Goal: Transaction & Acquisition: Purchase product/service

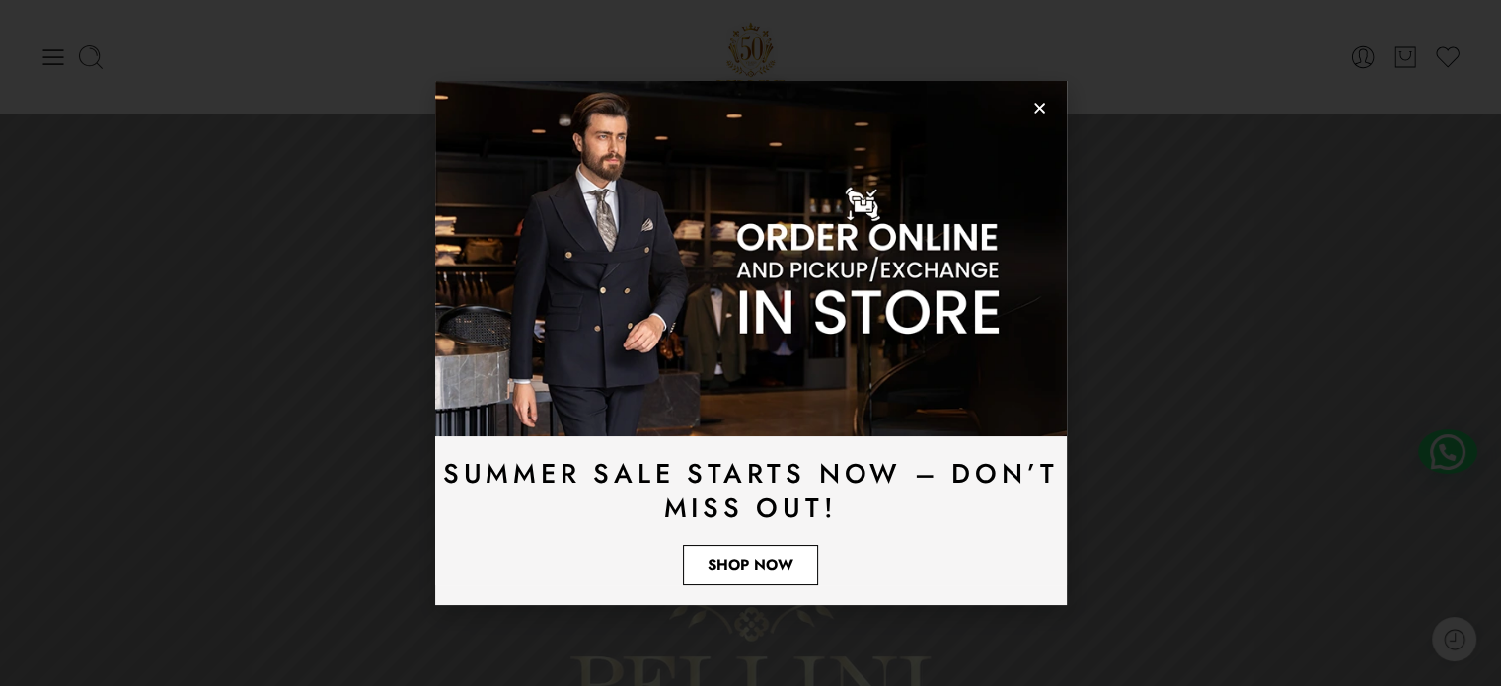
click at [704, 559] on link "Shop Now" at bounding box center [750, 565] width 135 height 40
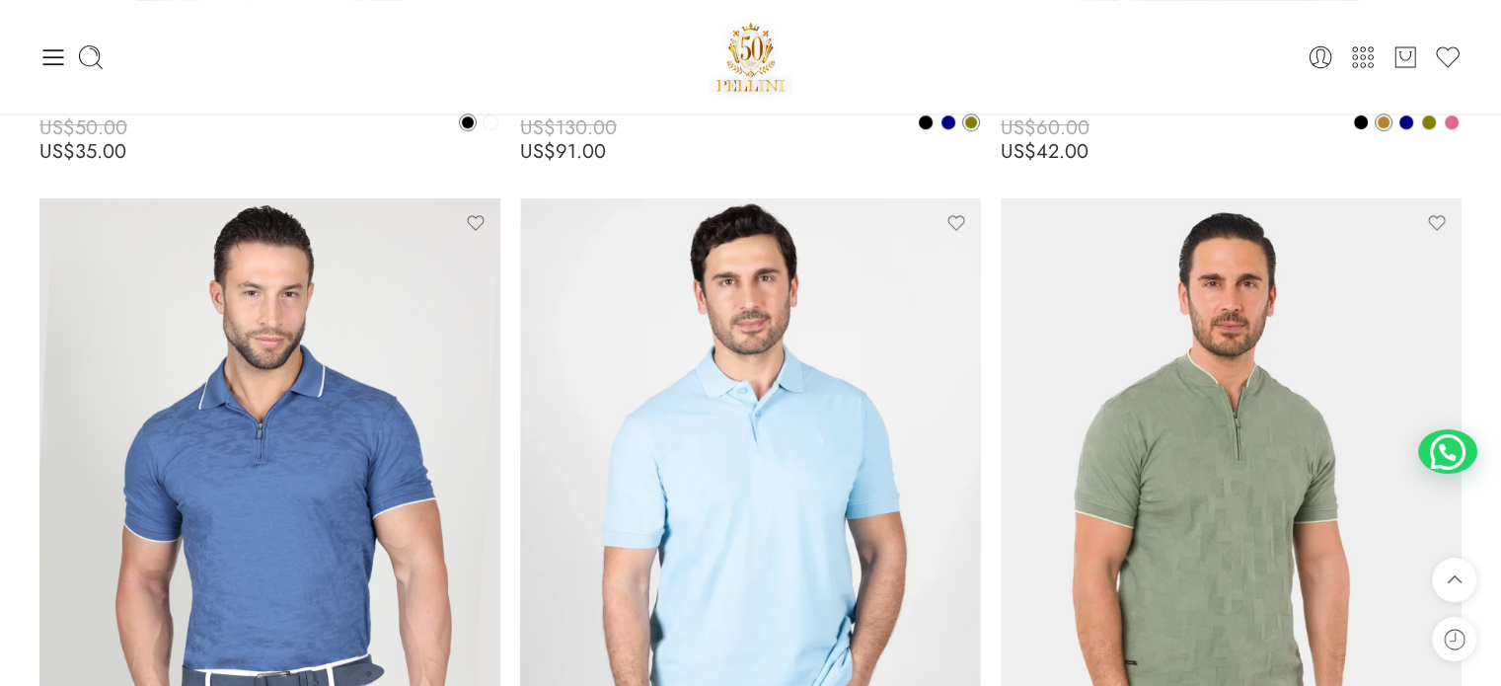
scroll to position [888, 0]
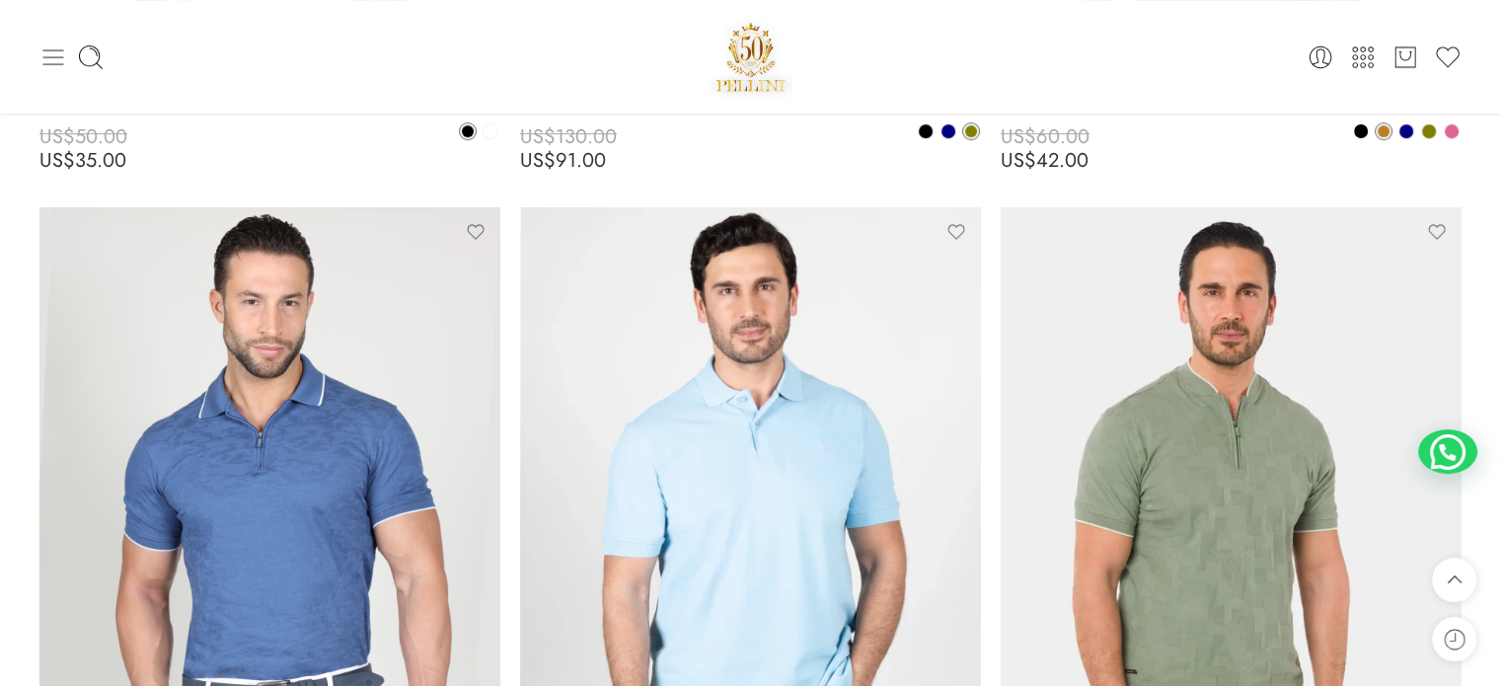
click at [59, 55] on icon at bounding box center [53, 57] width 28 height 28
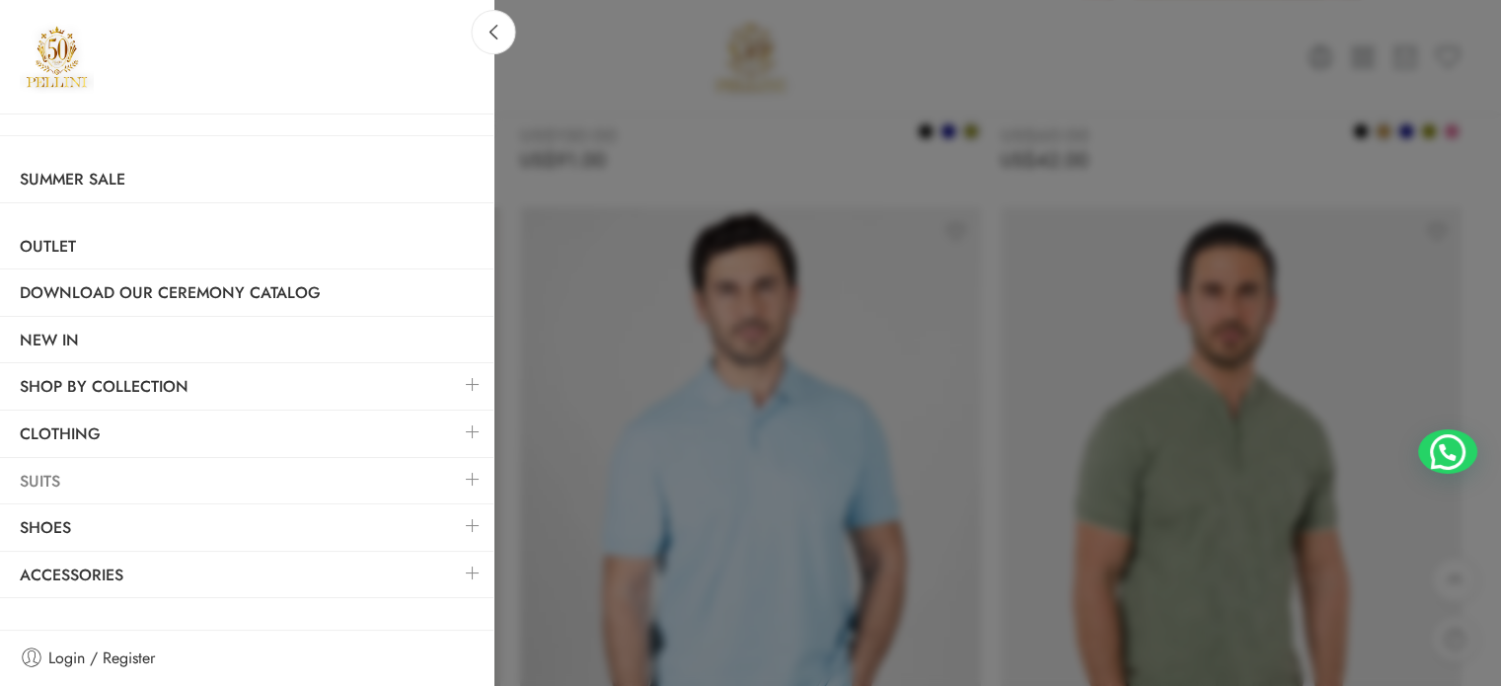
click at [66, 469] on link "Suits" at bounding box center [247, 481] width 494 height 45
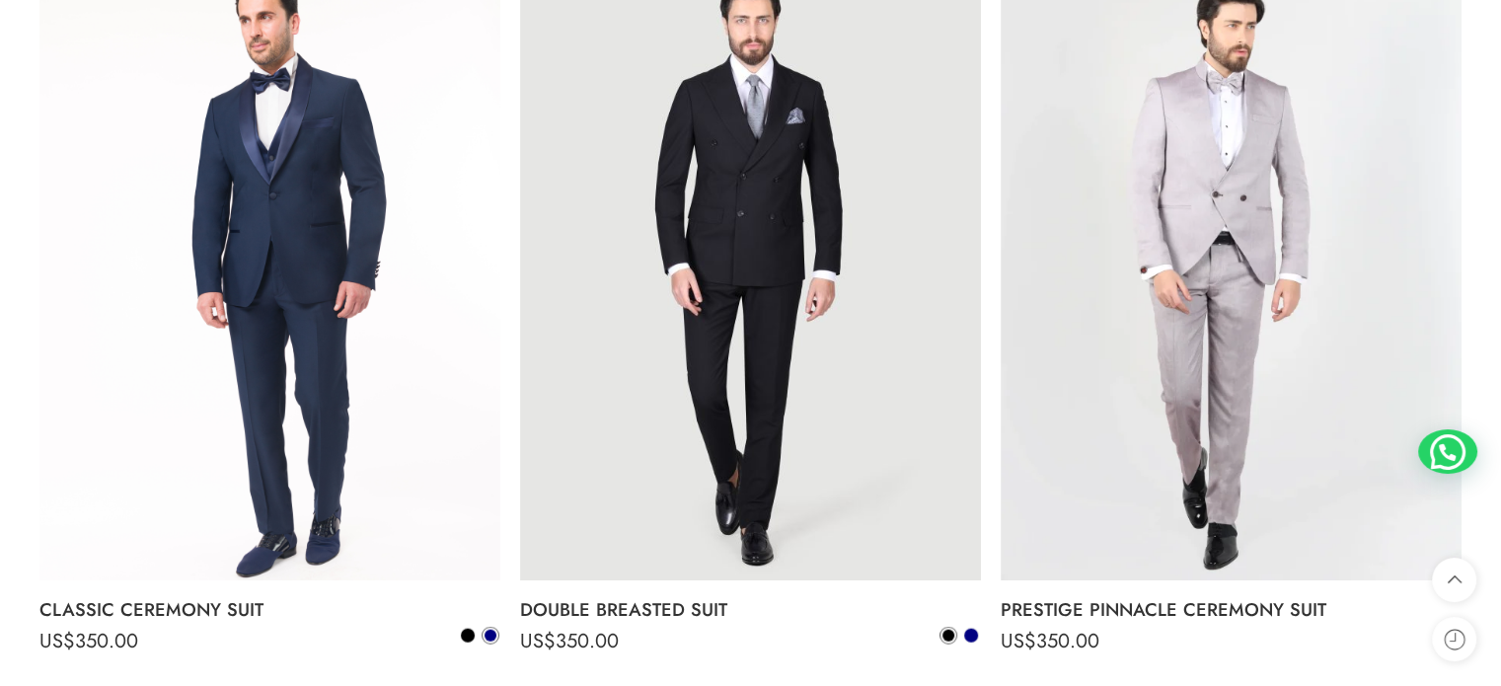
scroll to position [4343, 0]
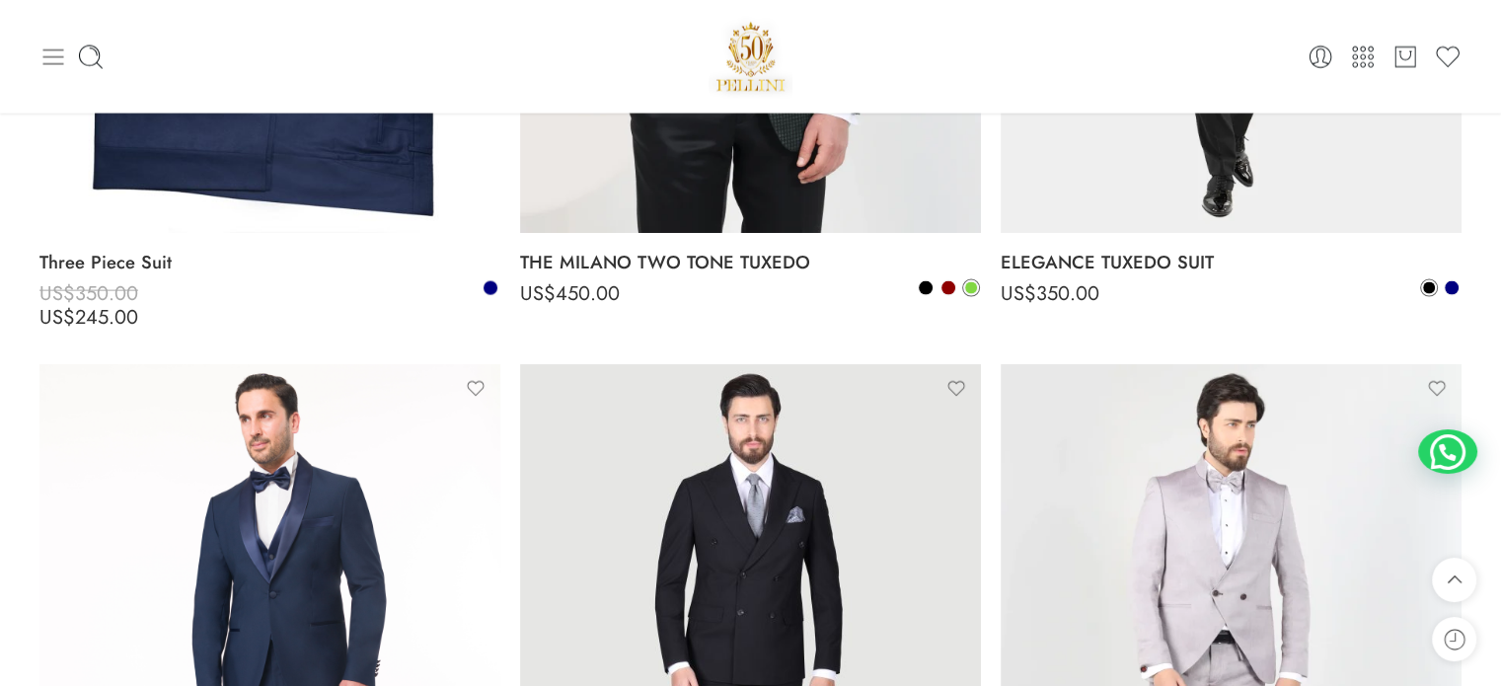
click at [41, 58] on icon at bounding box center [53, 57] width 28 height 28
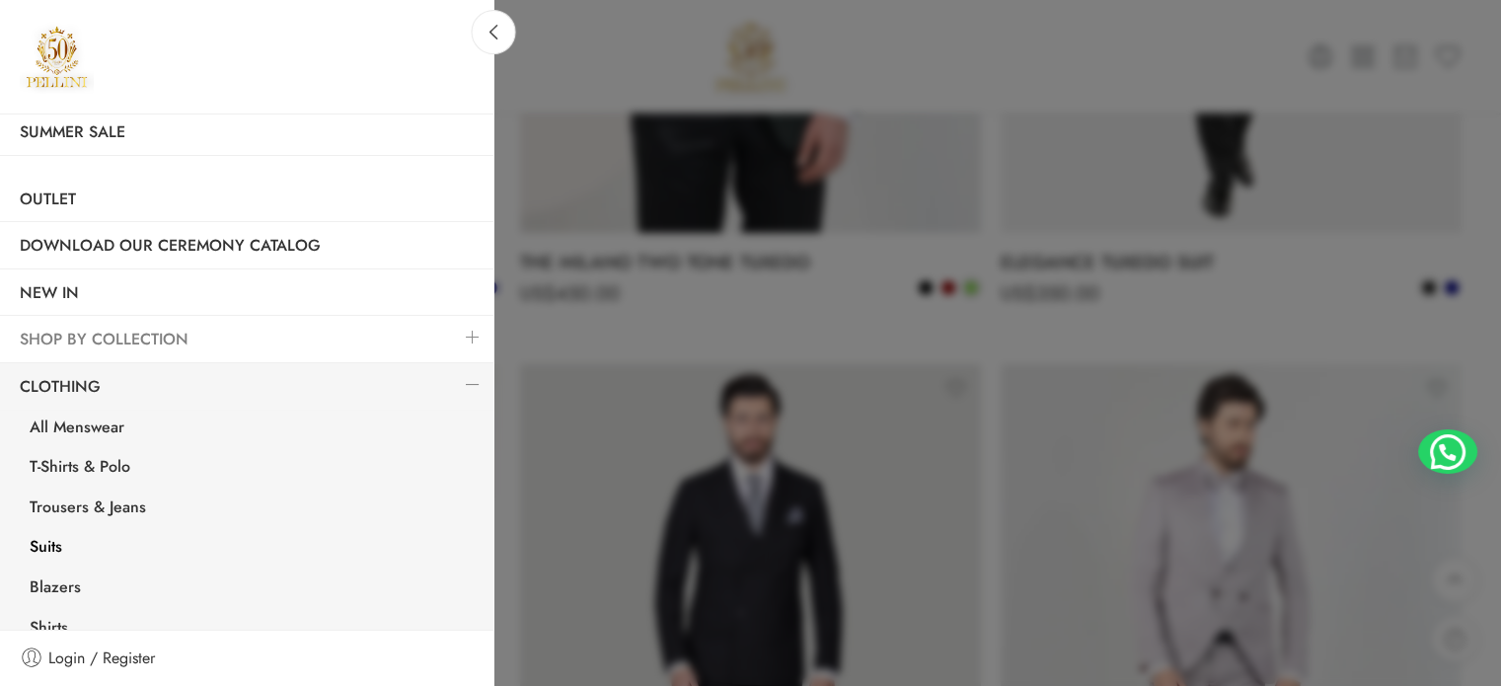
scroll to position [99, 0]
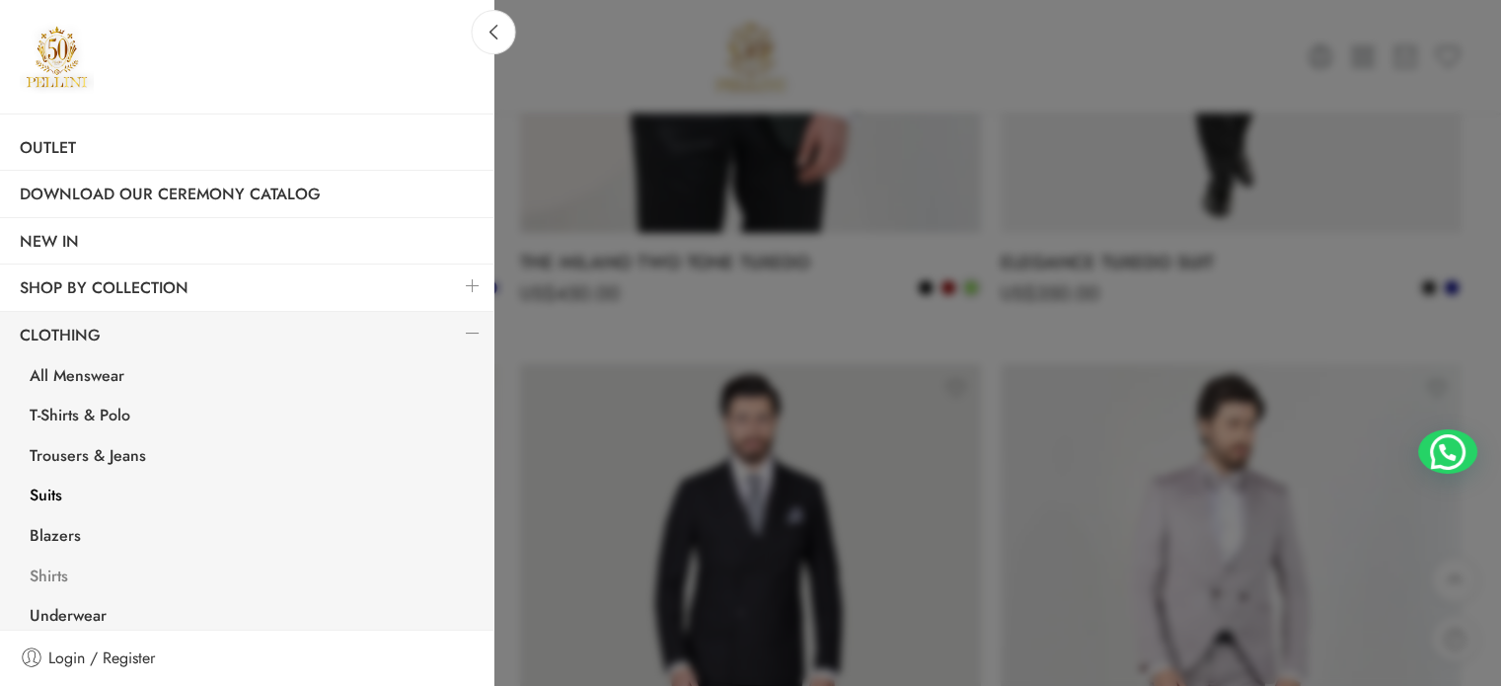
click at [64, 572] on link "Shirts" at bounding box center [252, 579] width 484 height 40
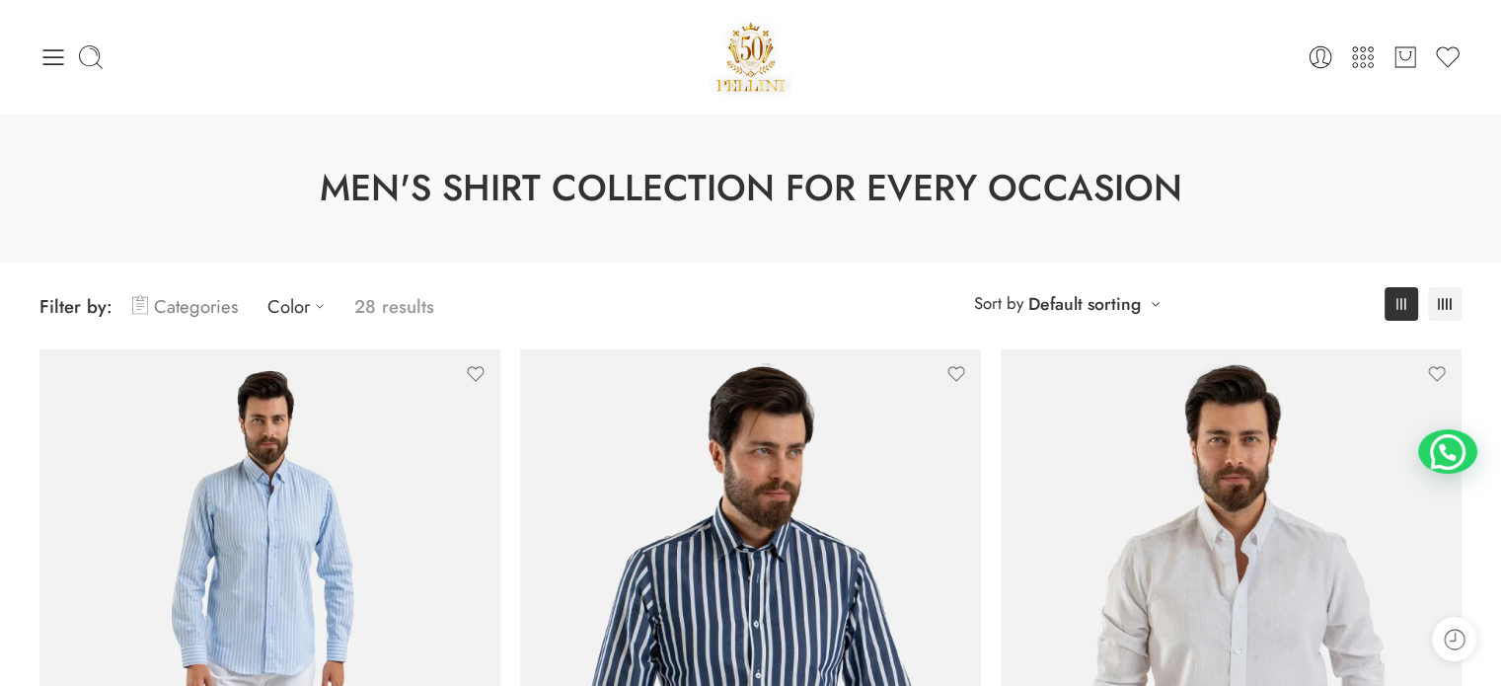
click at [218, 303] on link "Categories" at bounding box center [185, 306] width 106 height 46
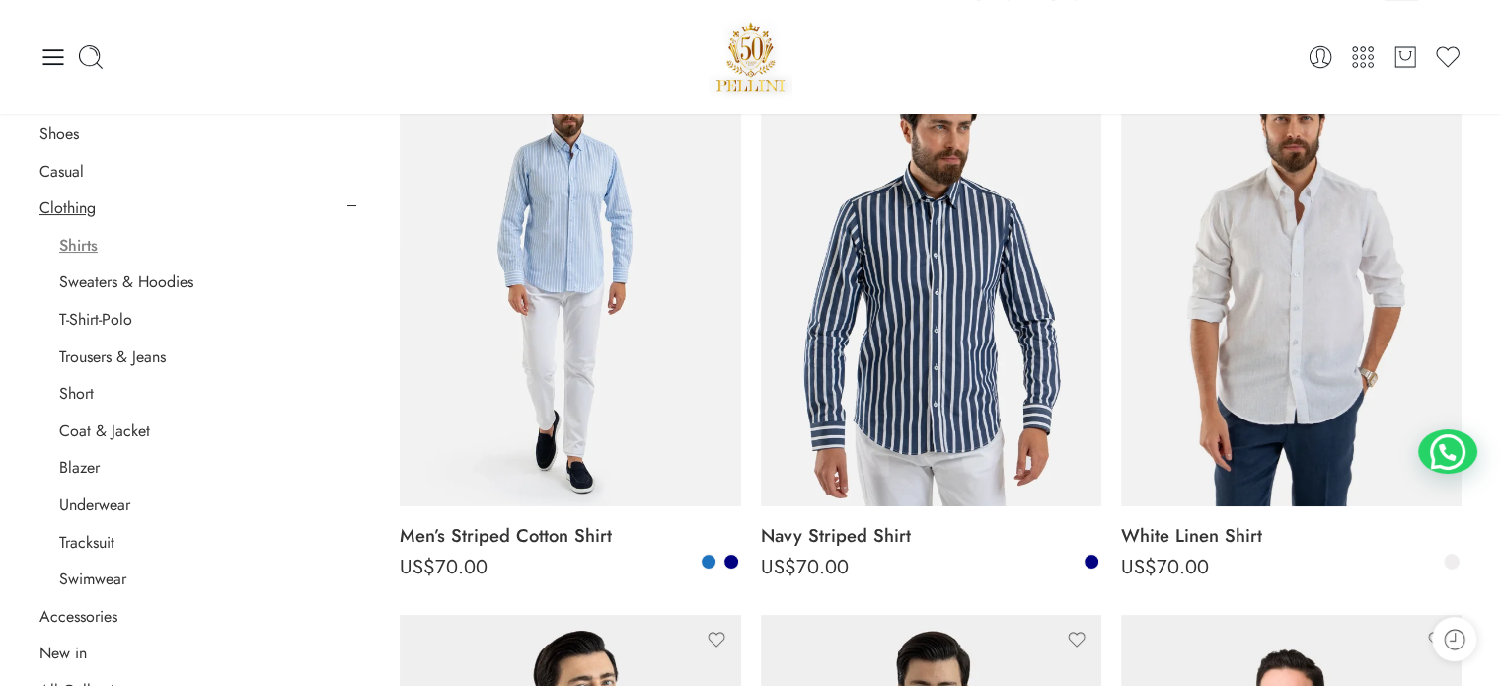
scroll to position [296, 0]
click at [71, 62] on div at bounding box center [276, 57] width 474 height 28
click at [68, 62] on div at bounding box center [276, 57] width 474 height 28
click at [58, 62] on icon at bounding box center [53, 57] width 21 height 16
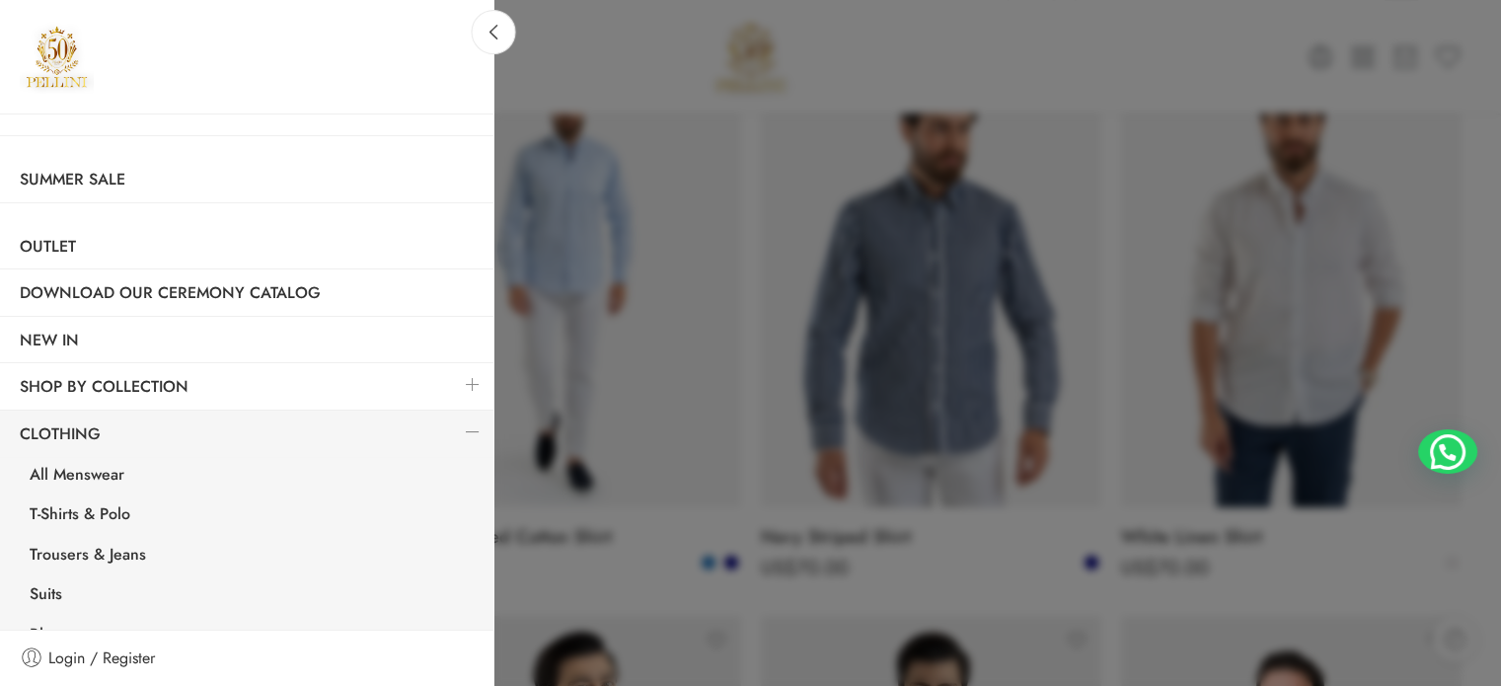
click at [451, 19] on h3 at bounding box center [247, 57] width 494 height 114
click at [489, 27] on icon at bounding box center [494, 32] width 15 height 15
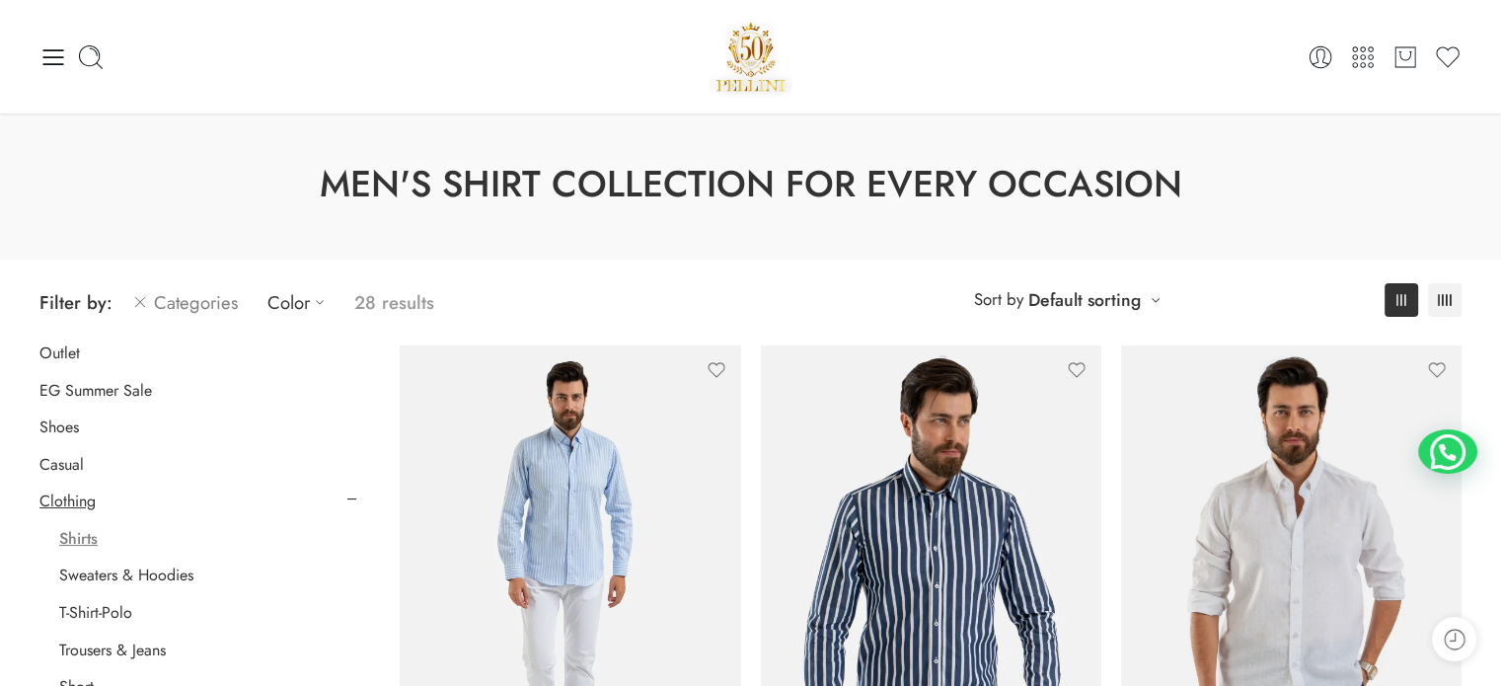
scroll to position [0, 0]
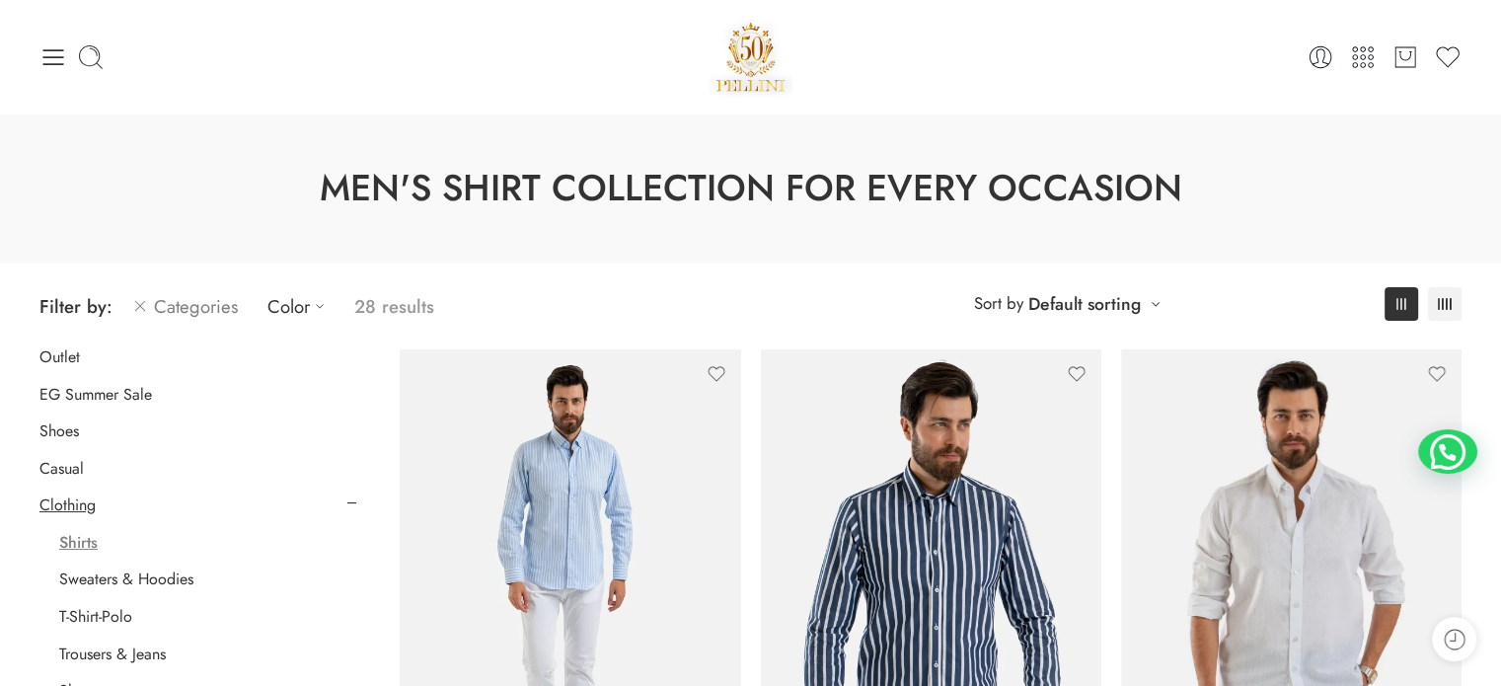
click at [134, 311] on icon at bounding box center [140, 306] width 16 height 24
